Goal: Task Accomplishment & Management: Use online tool/utility

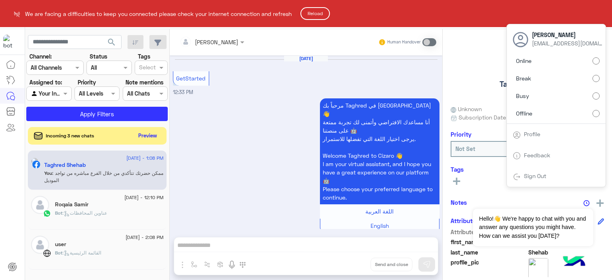
click at [305, 12] on button "Reload" at bounding box center [314, 13] width 29 height 13
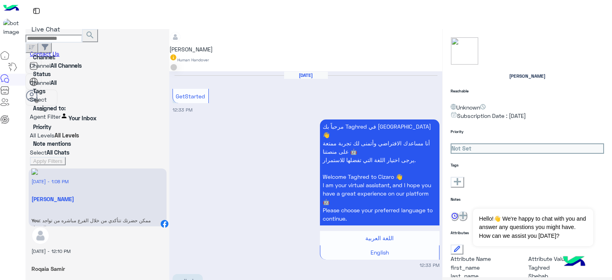
scroll to position [841, 0]
click at [57, 90] on div at bounding box center [41, 98] width 32 height 16
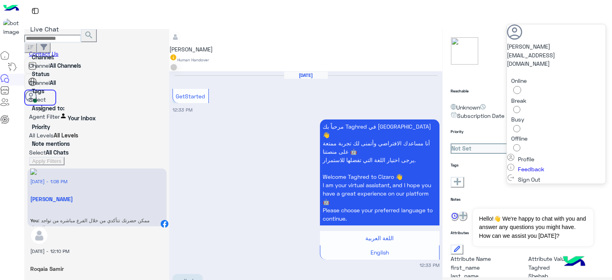
click at [45, 105] on img at bounding box center [40, 109] width 9 height 9
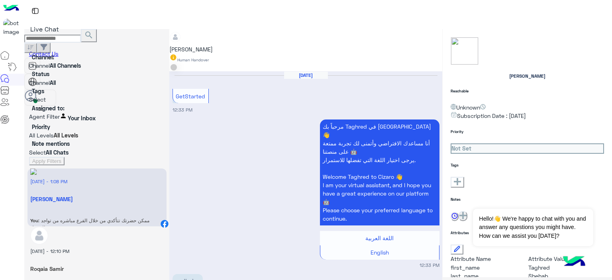
click at [228, 37] on div at bounding box center [305, 33] width 273 height 8
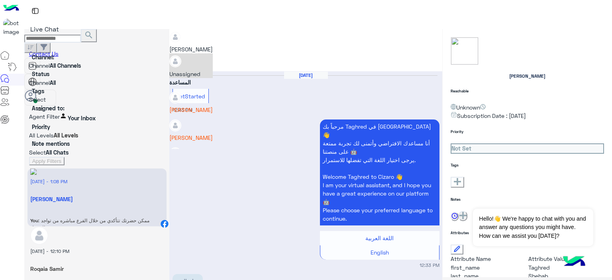
click at [225, 14] on div "Live Chat" at bounding box center [317, 23] width 587 height 46
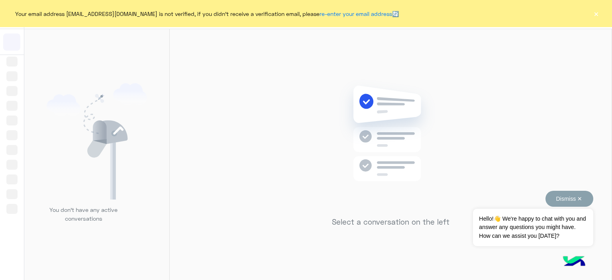
click at [581, 201] on button "Dismiss ✕" at bounding box center [569, 199] width 48 height 16
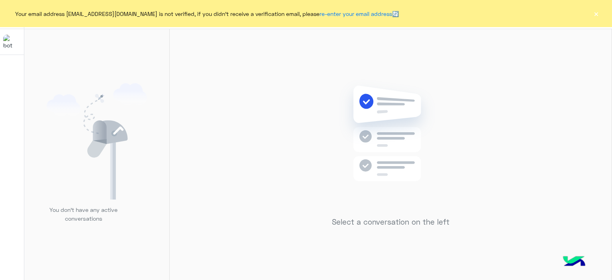
click at [595, 14] on button "×" at bounding box center [596, 14] width 8 height 8
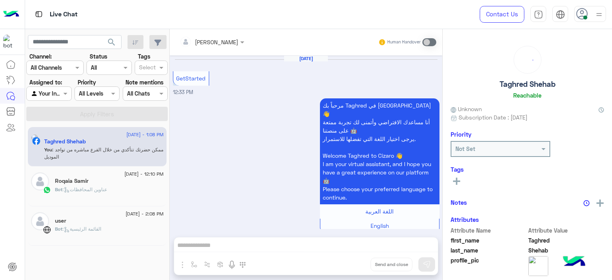
scroll to position [841, 0]
